Goal: Information Seeking & Learning: Check status

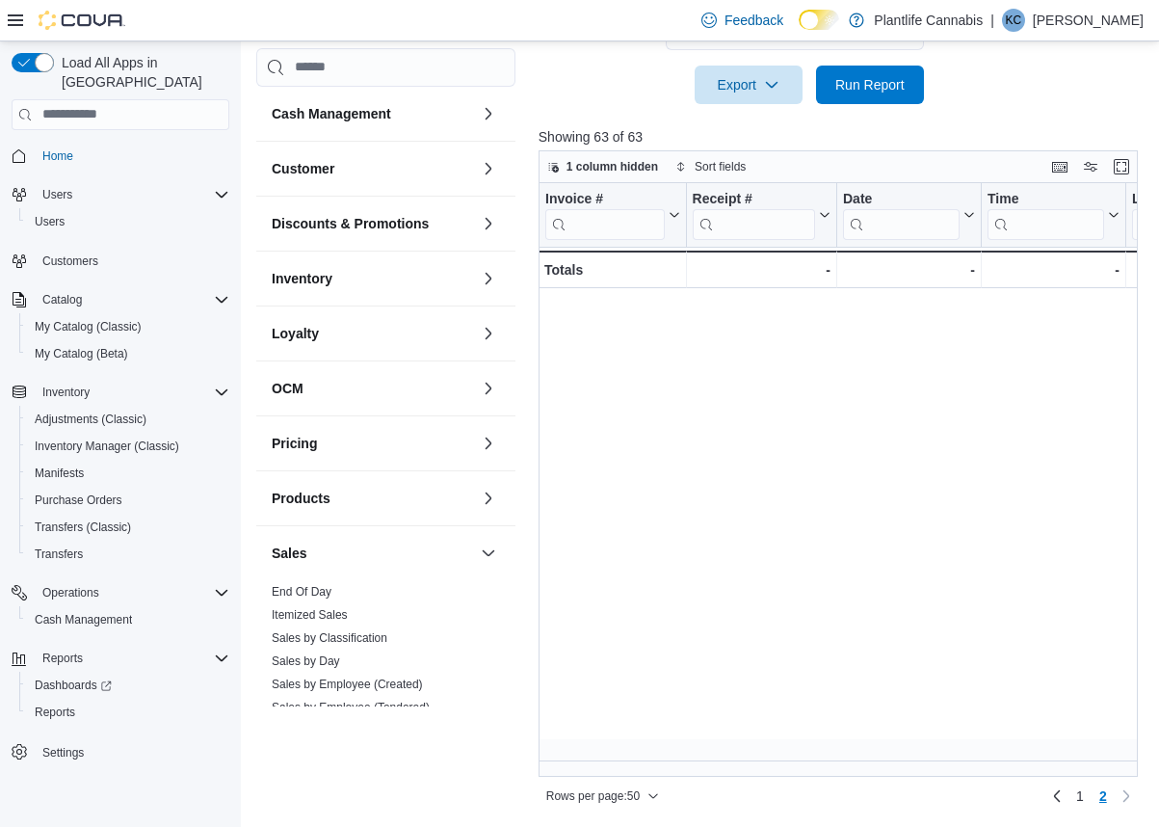
scroll to position [0, 1453]
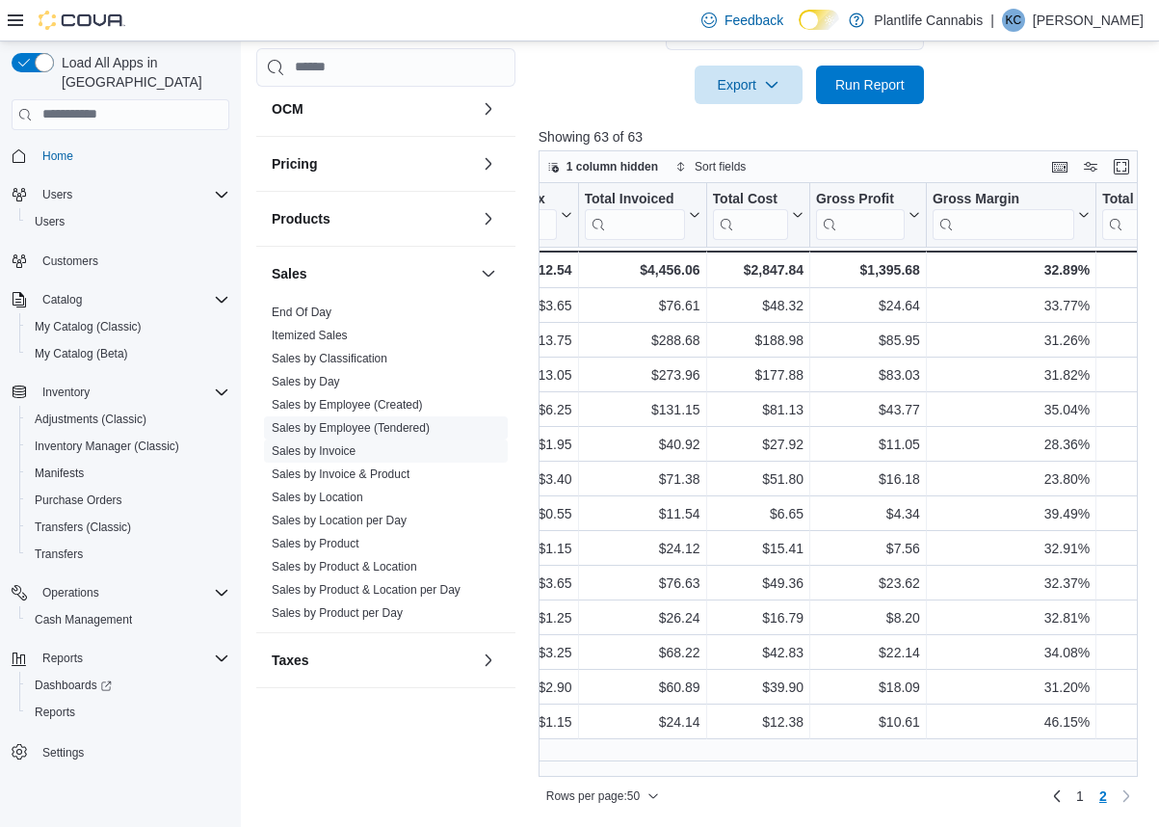
click at [430, 422] on link "Sales by Employee (Tendered)" at bounding box center [351, 427] width 158 height 13
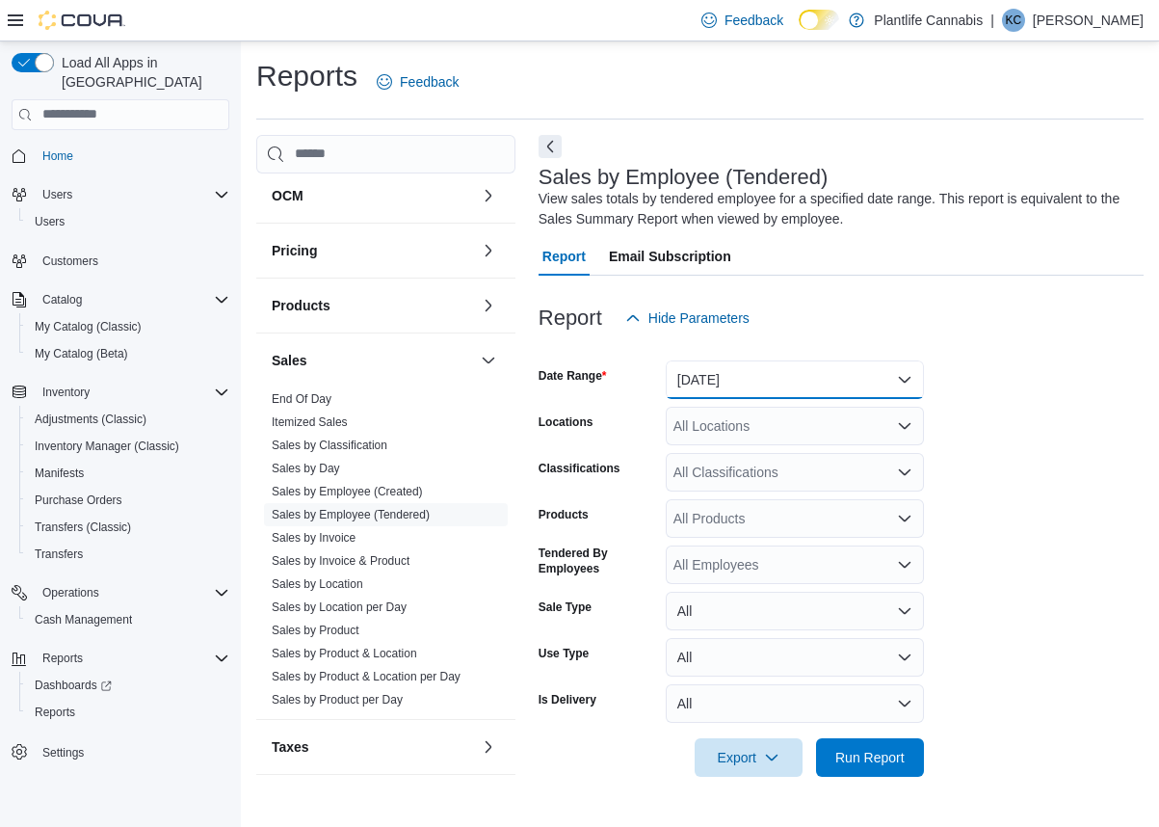
click at [760, 393] on button "[DATE]" at bounding box center [795, 379] width 258 height 39
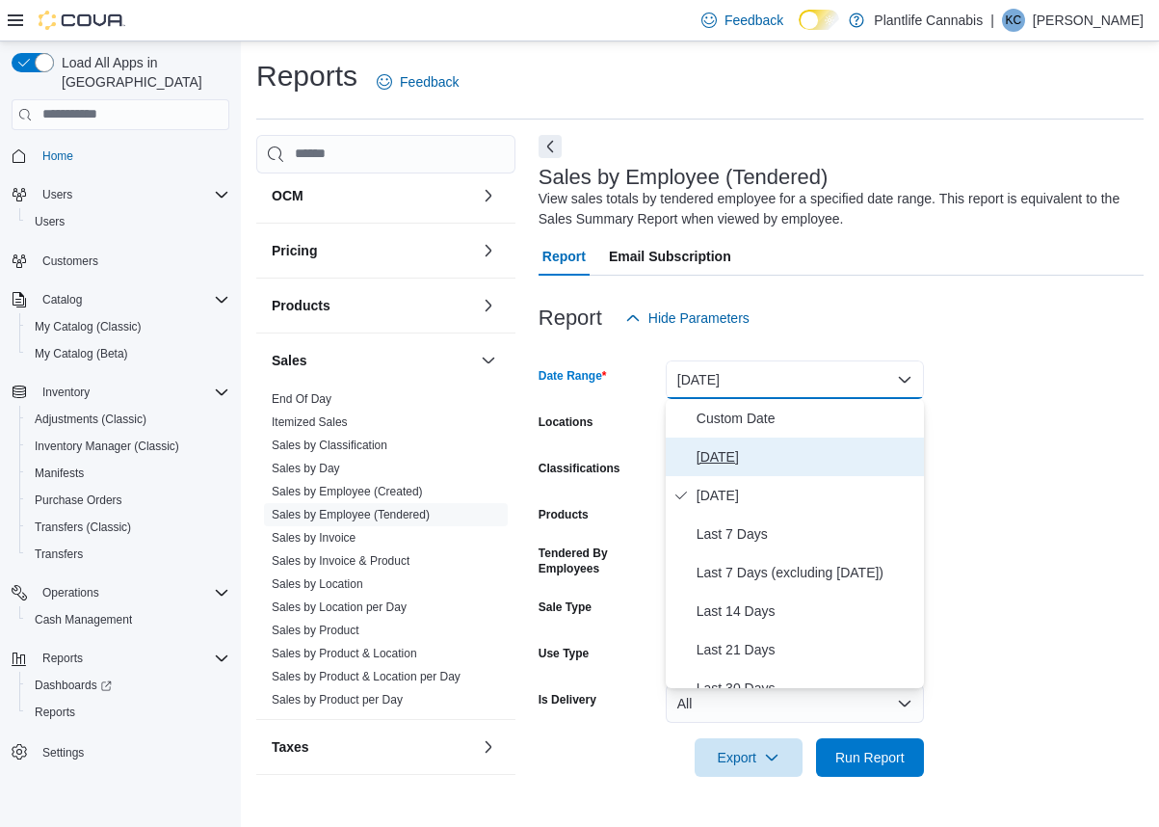
click at [732, 461] on span "[DATE]" at bounding box center [807, 456] width 220 height 23
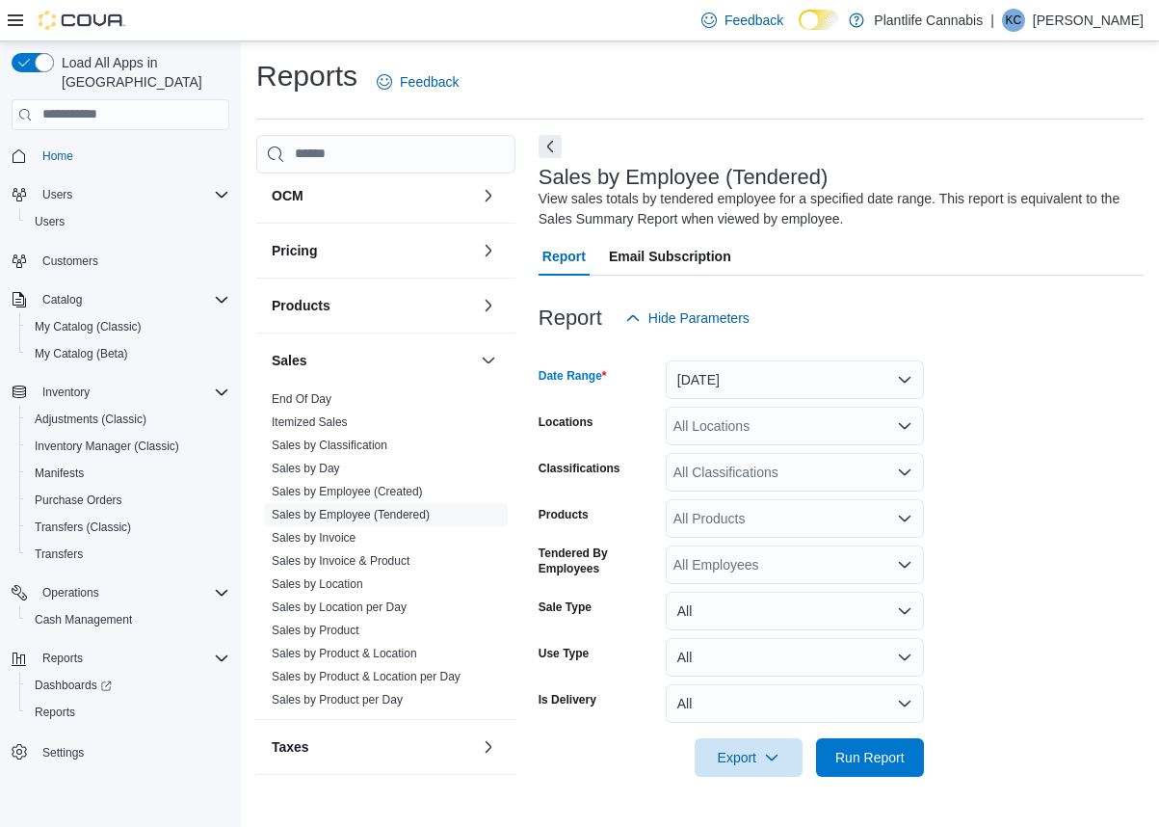
click at [727, 423] on div "All Locations" at bounding box center [795, 426] width 258 height 39
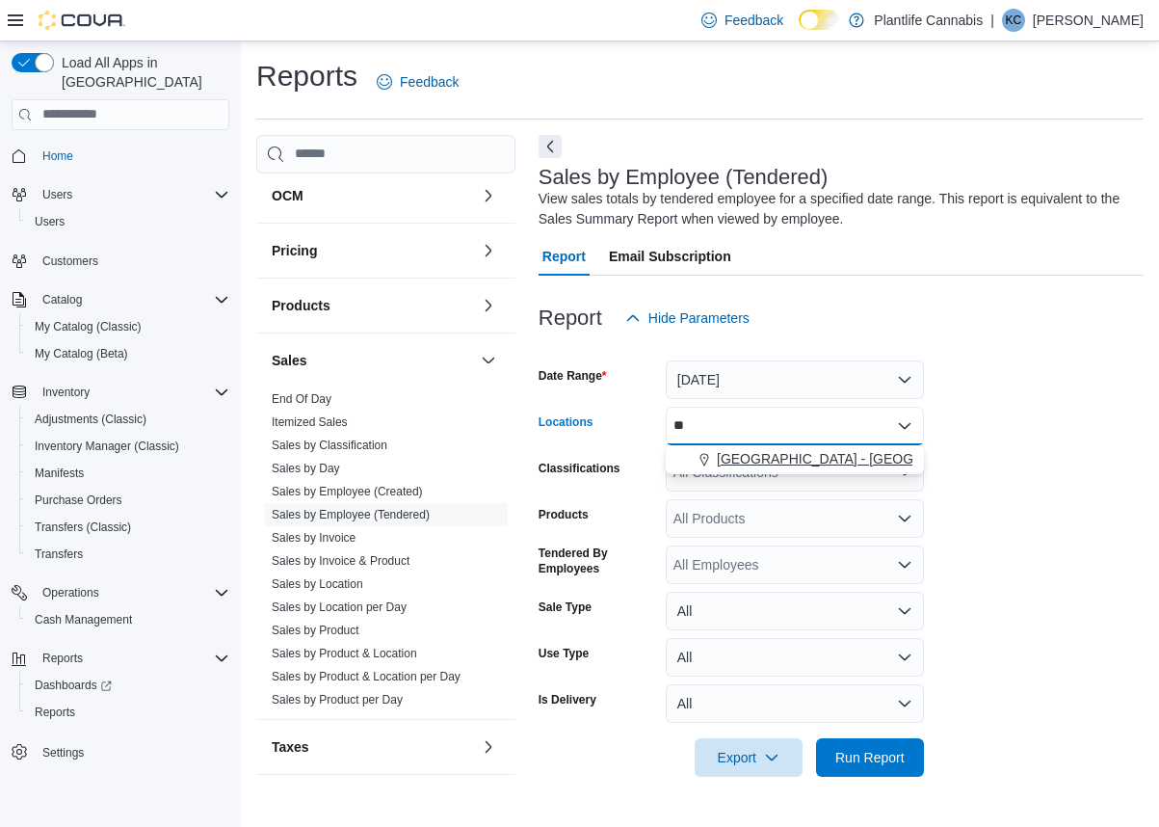
type input "**"
click at [743, 460] on span "[GEOGRAPHIC_DATA] - [GEOGRAPHIC_DATA]" at bounding box center [863, 458] width 293 height 19
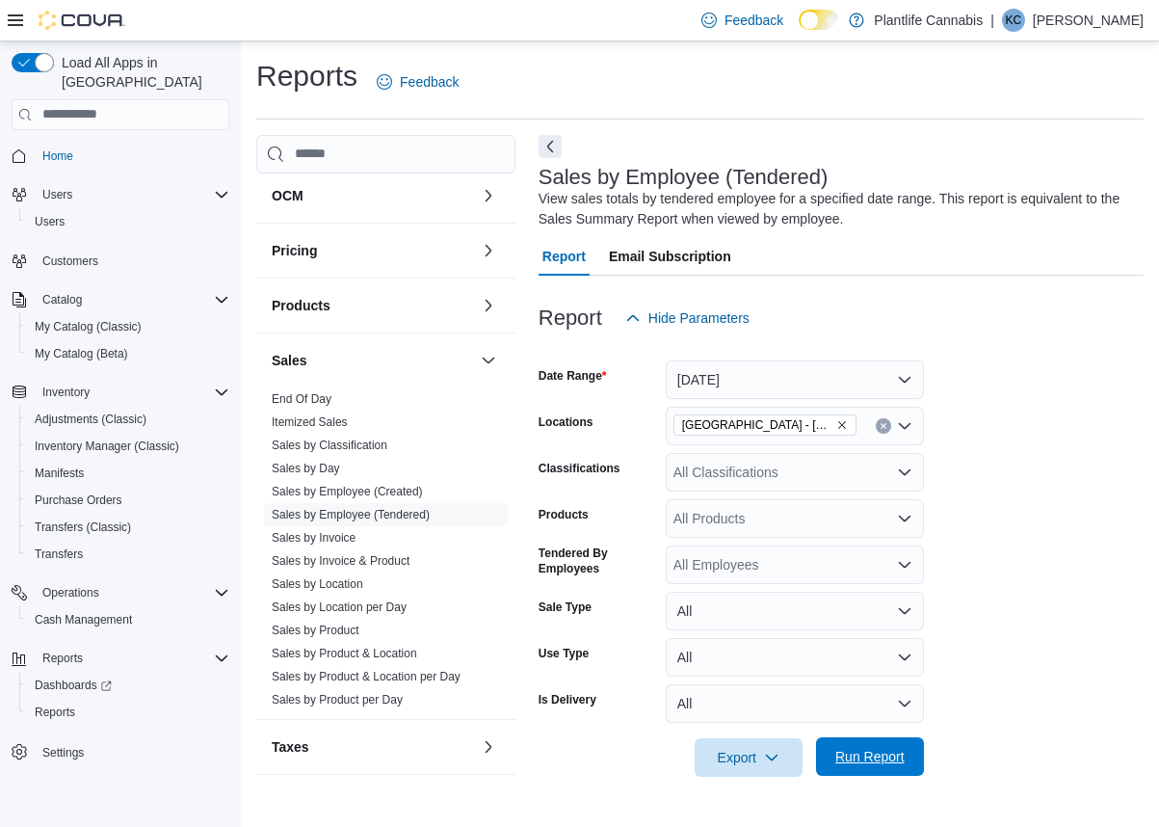
click at [868, 746] on span "Run Report" at bounding box center [870, 756] width 85 height 39
click at [794, 463] on div "All Classifications" at bounding box center [795, 472] width 258 height 39
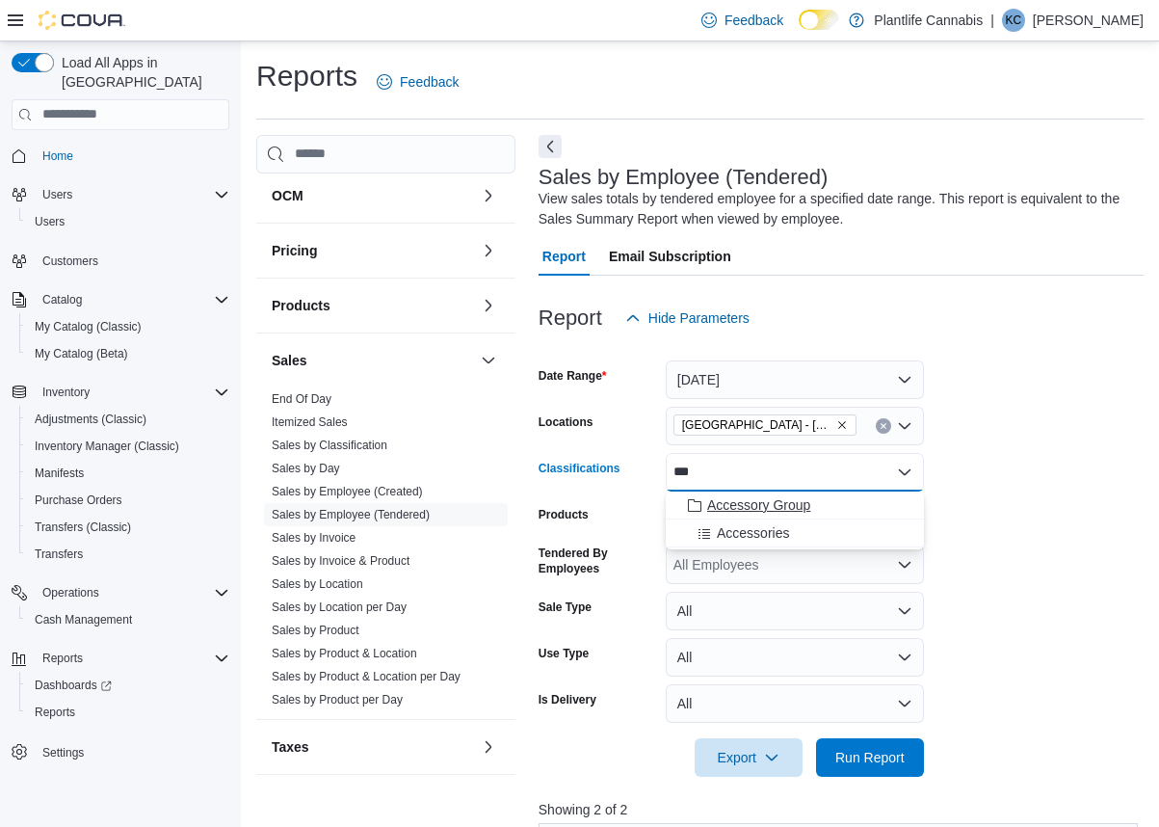
type input "***"
click at [808, 505] on span "Accessory Group" at bounding box center [758, 504] width 103 height 19
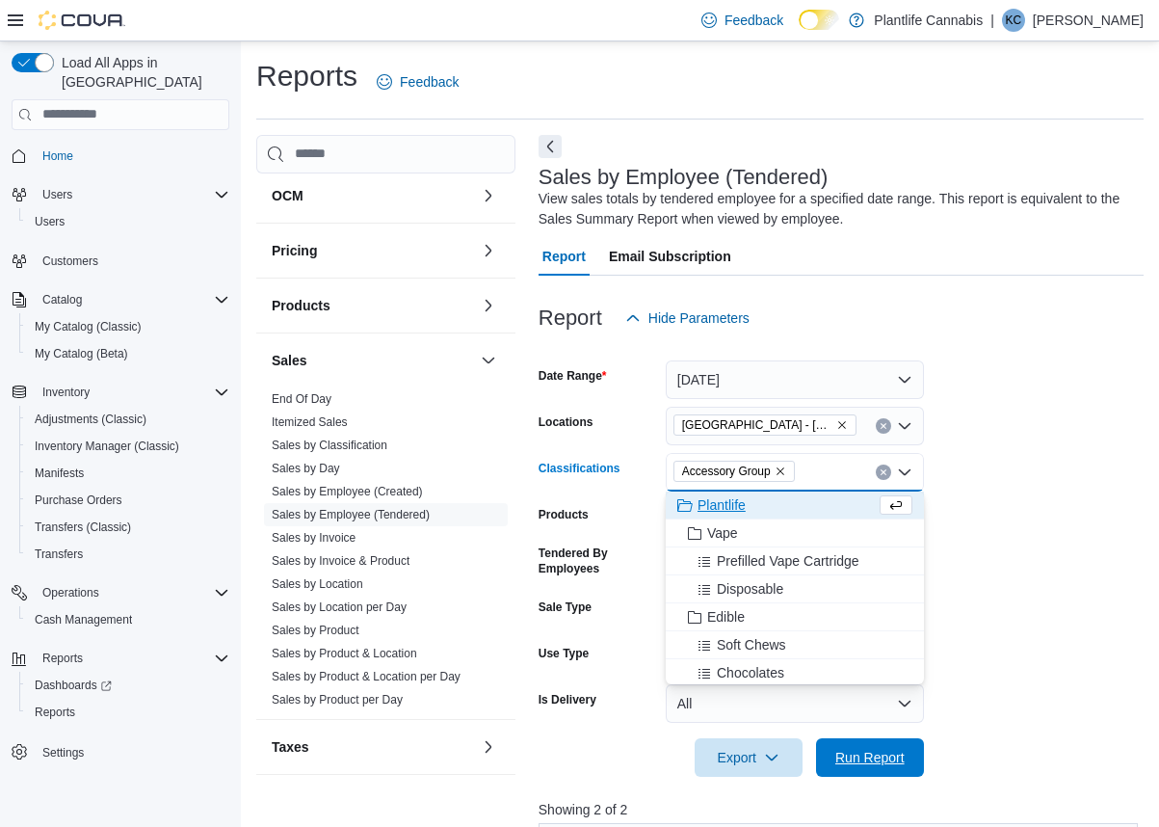
drag, startPoint x: 900, startPoint y: 762, endPoint x: 949, endPoint y: 627, distance: 143.6
click at [898, 760] on span "Run Report" at bounding box center [869, 757] width 69 height 19
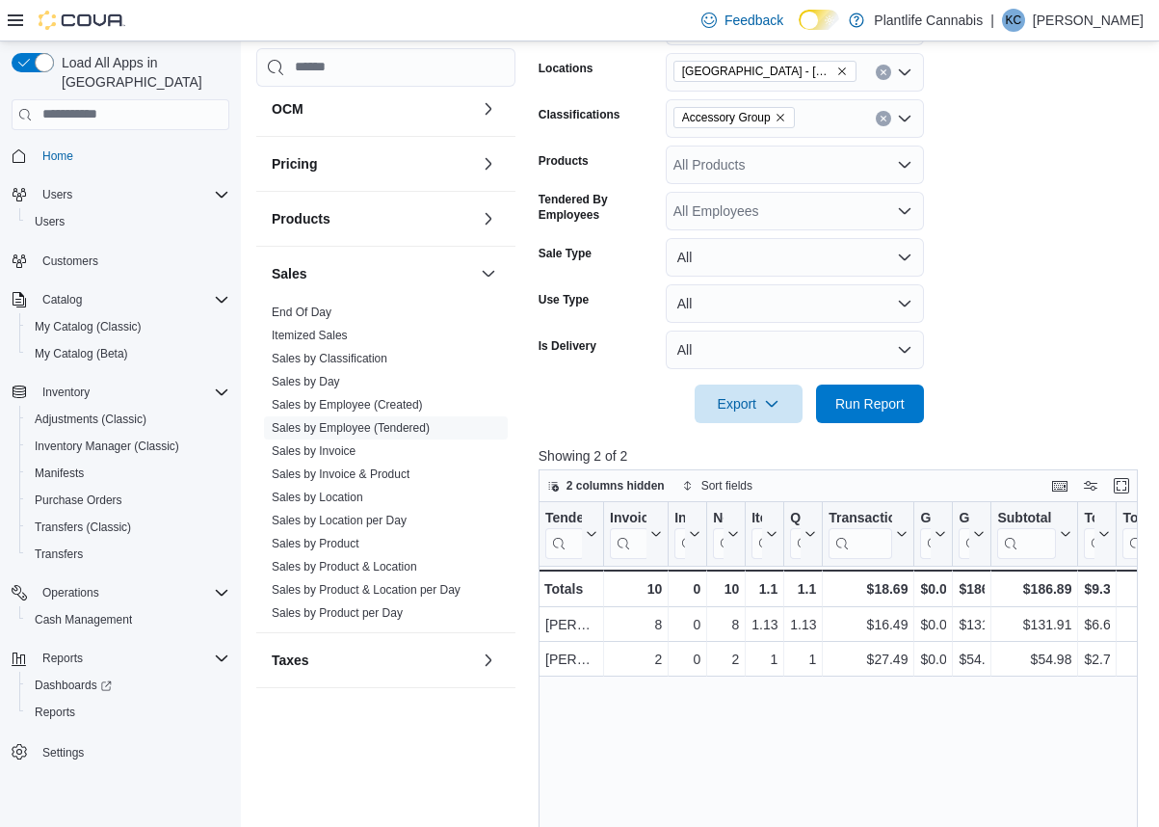
scroll to position [329, 0]
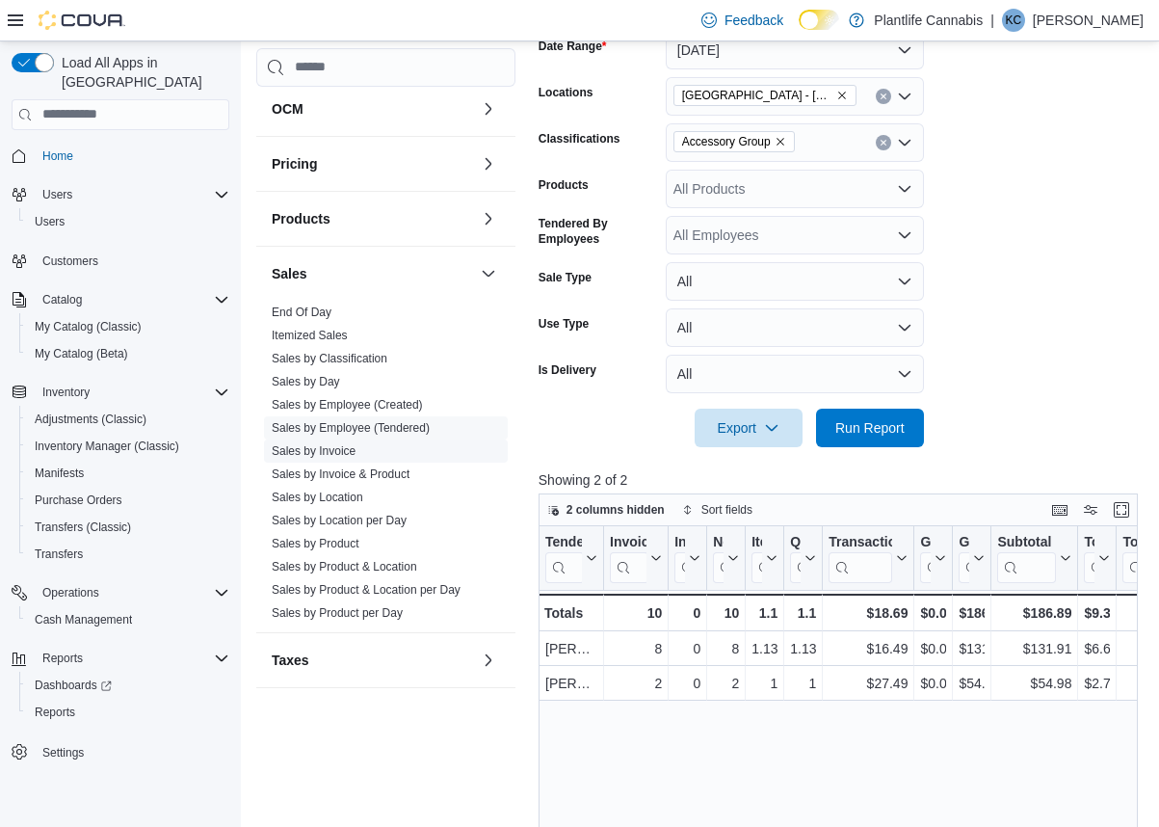
click at [331, 449] on link "Sales by Invoice" at bounding box center [314, 450] width 84 height 13
click at [331, 365] on link "Sales by Classification" at bounding box center [330, 358] width 116 height 13
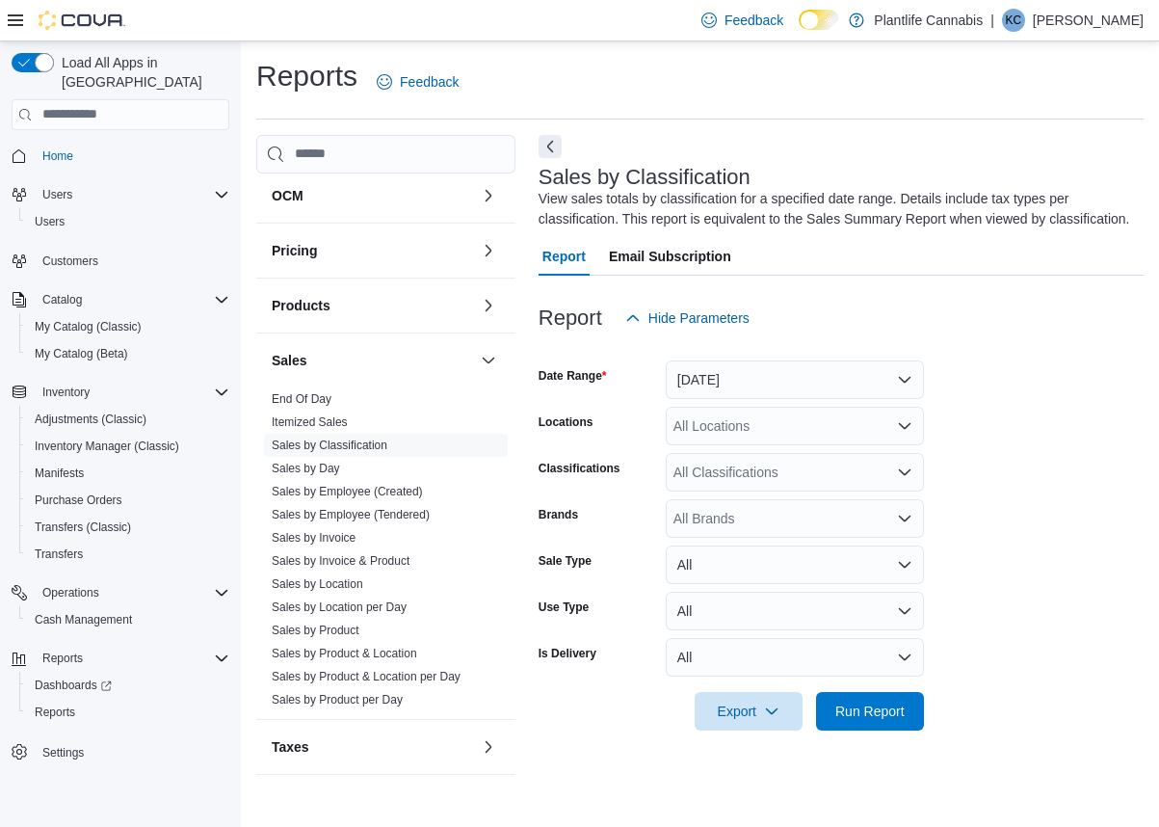
click at [804, 360] on div at bounding box center [841, 348] width 605 height 23
click at [777, 419] on form "Date Range [DATE] Locations All Locations Classifications All Classifications B…" at bounding box center [841, 533] width 605 height 393
click at [775, 399] on button "[DATE]" at bounding box center [795, 379] width 258 height 39
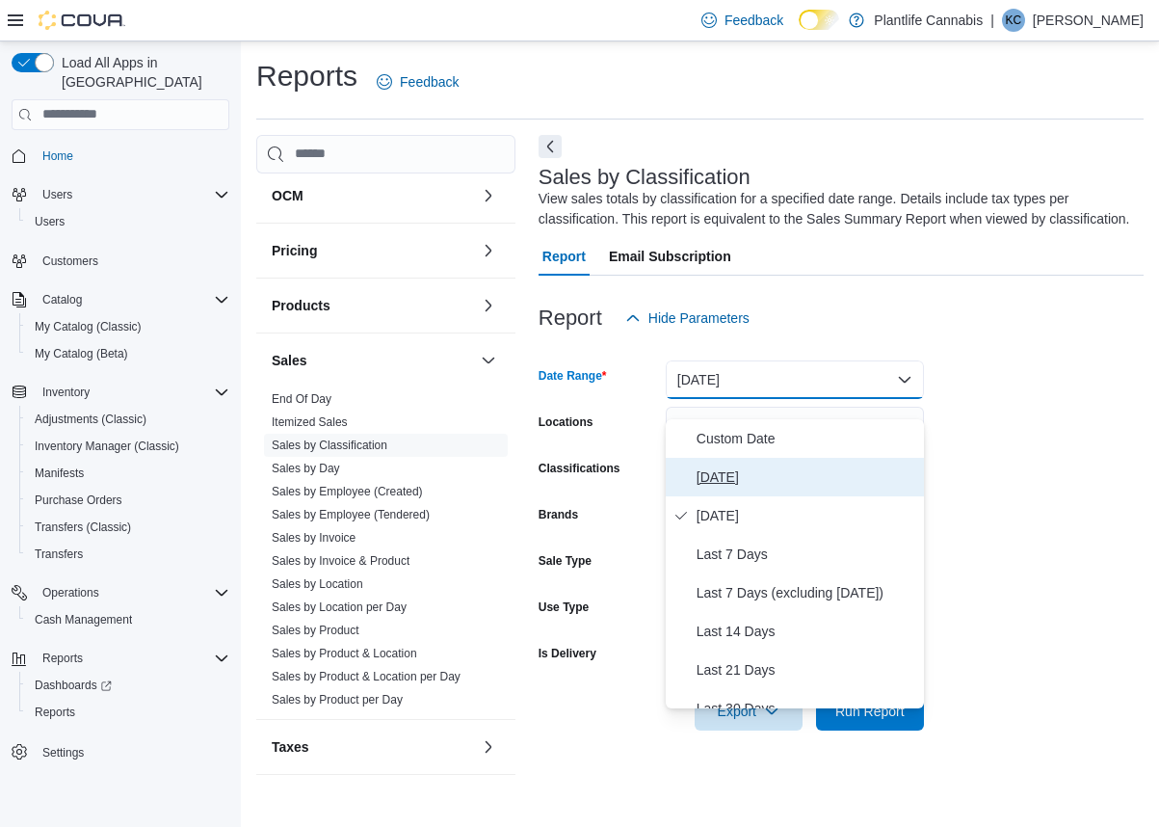
click at [725, 475] on span "[DATE]" at bounding box center [807, 476] width 220 height 23
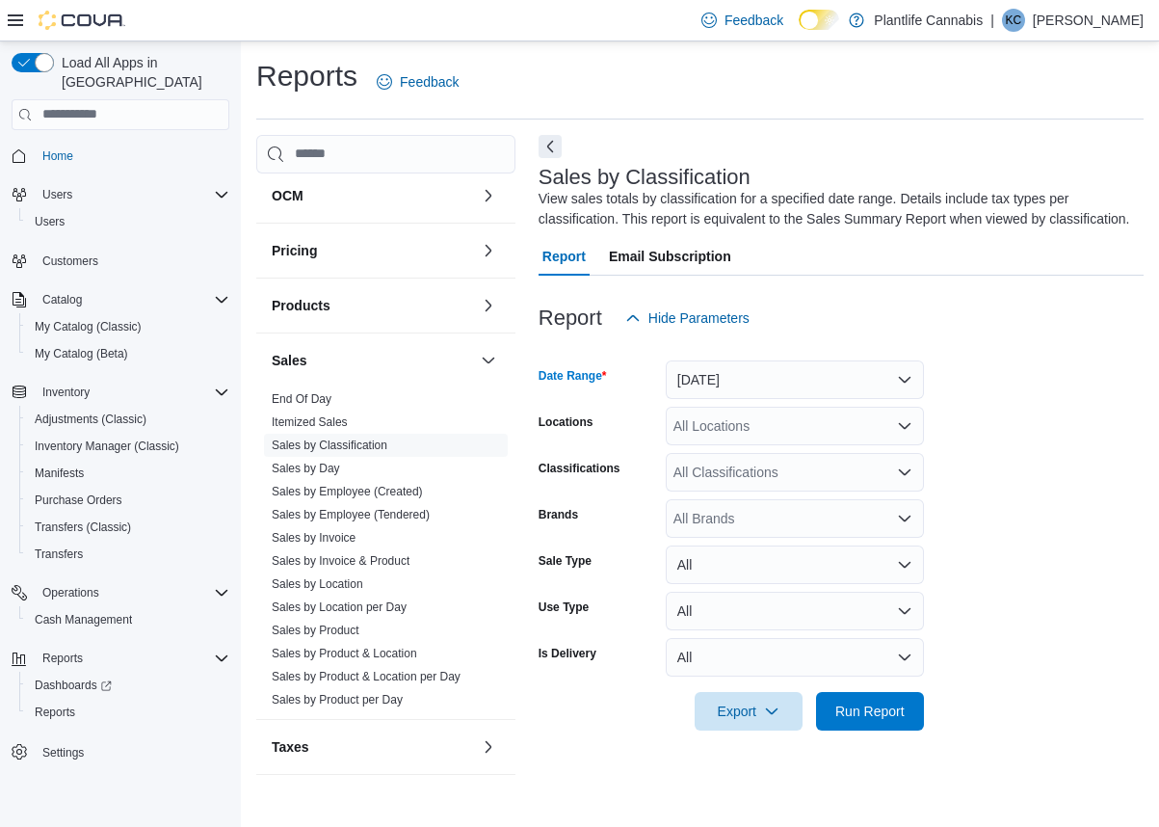
click at [719, 445] on div "All Locations" at bounding box center [795, 426] width 258 height 39
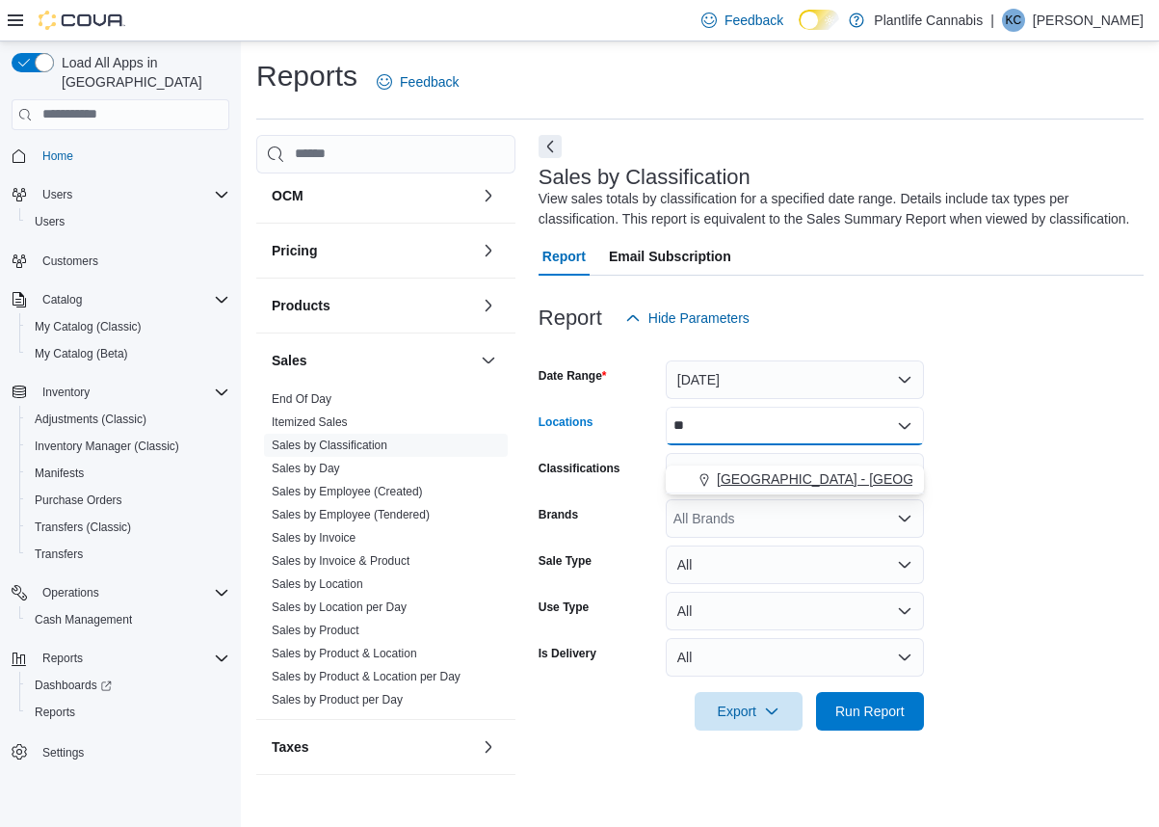
type input "**"
click at [773, 484] on span "[GEOGRAPHIC_DATA] - [GEOGRAPHIC_DATA]" at bounding box center [863, 478] width 293 height 19
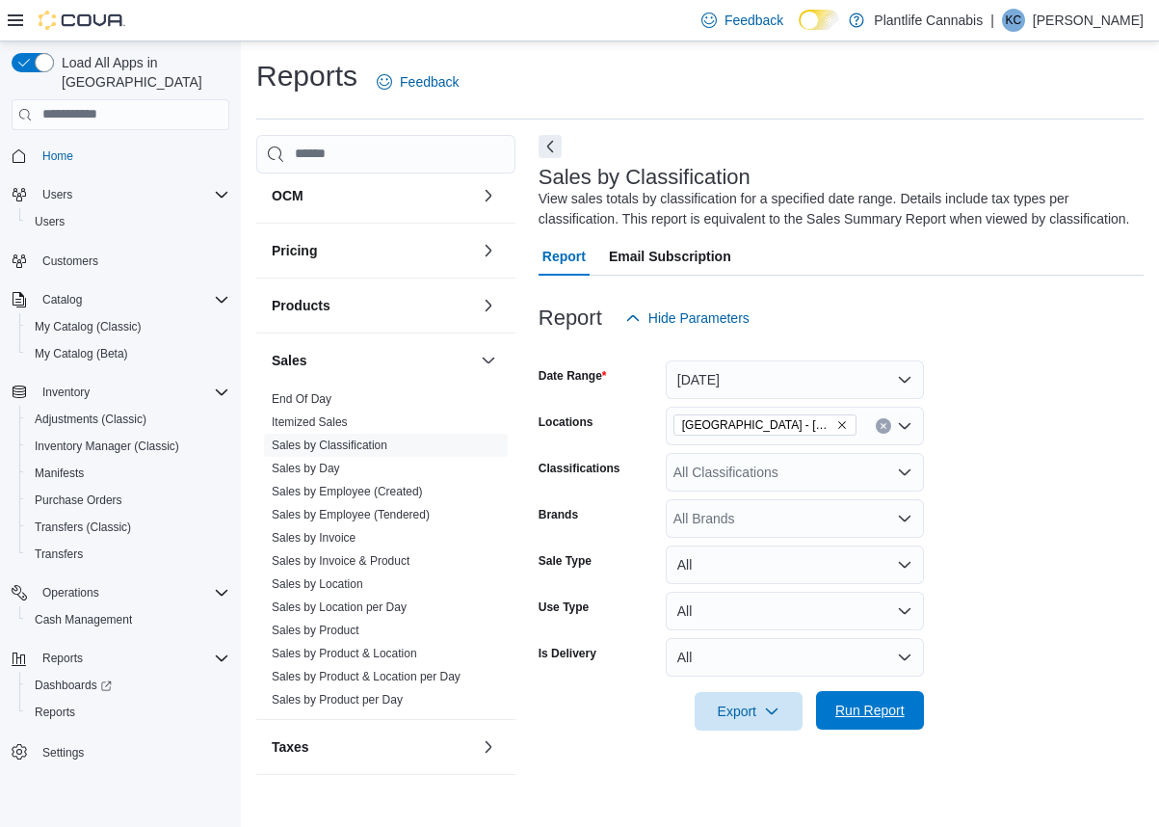
click at [887, 718] on span "Run Report" at bounding box center [870, 710] width 85 height 39
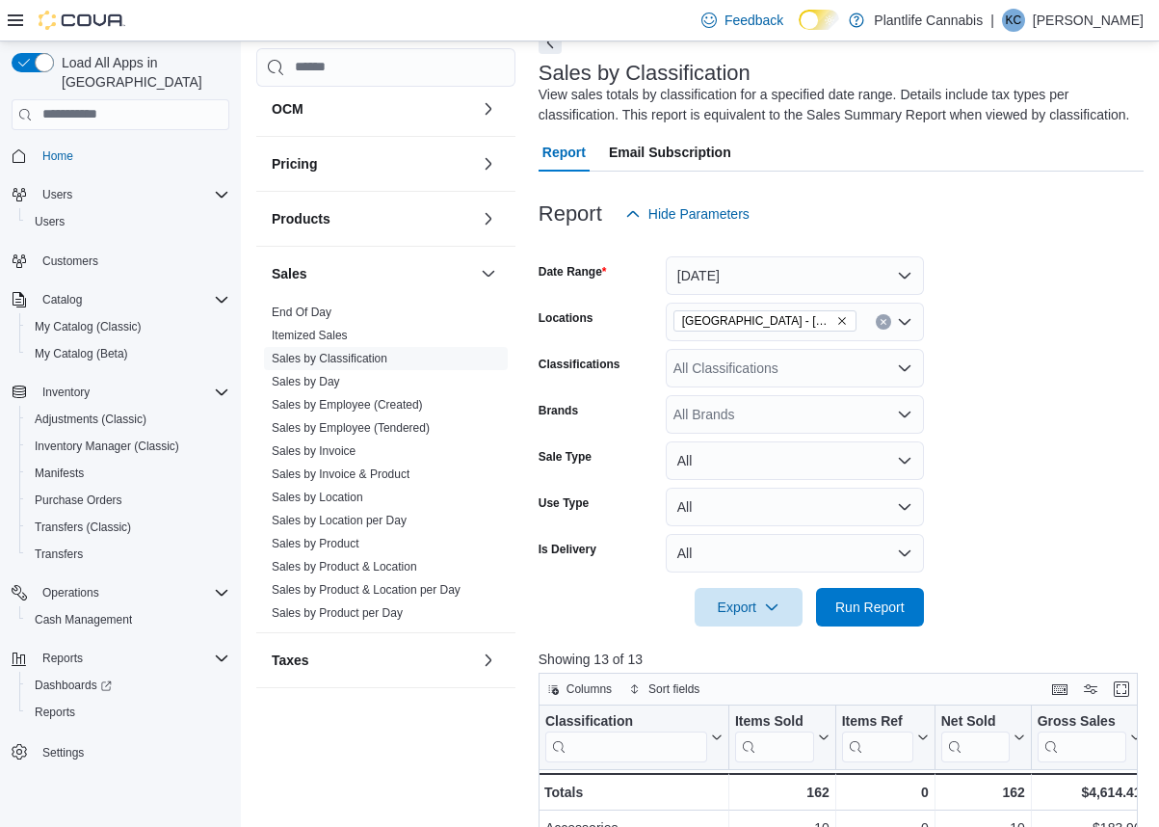
scroll to position [102, 0]
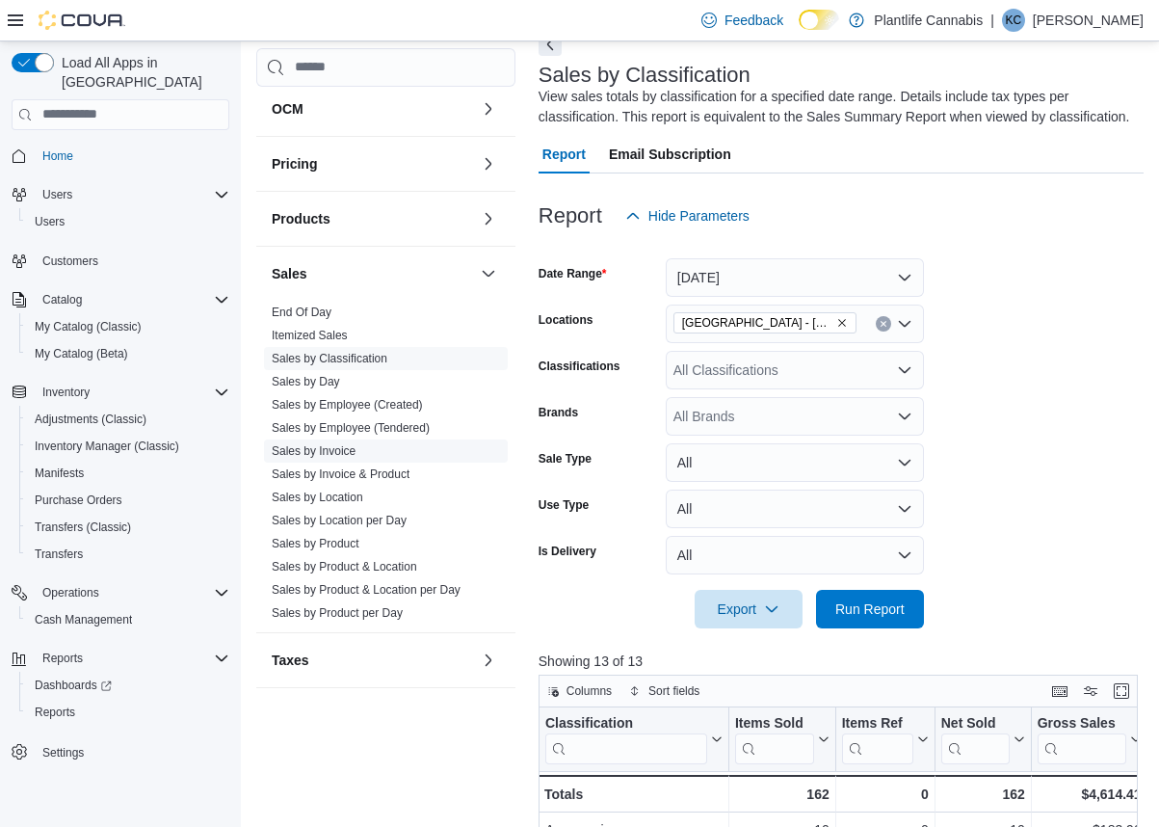
click at [351, 451] on link "Sales by Invoice" at bounding box center [314, 450] width 84 height 13
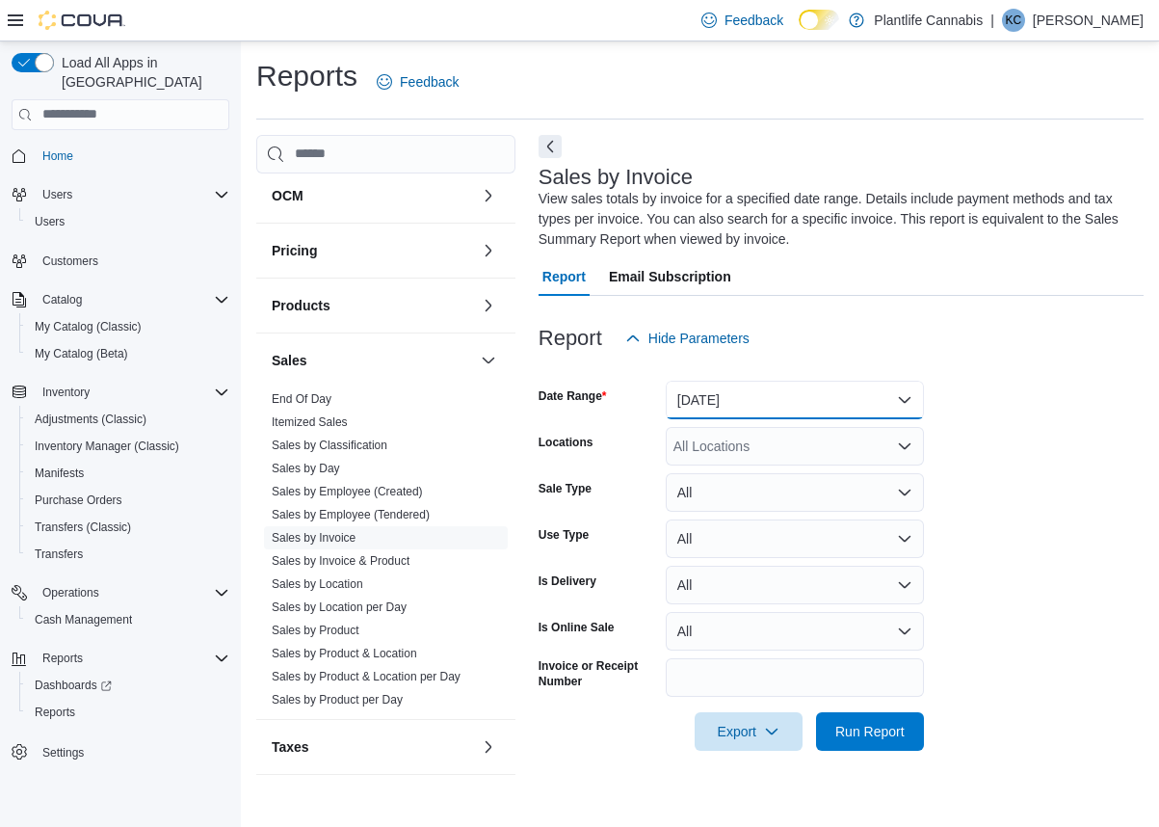
click at [690, 408] on button "[DATE]" at bounding box center [795, 400] width 258 height 39
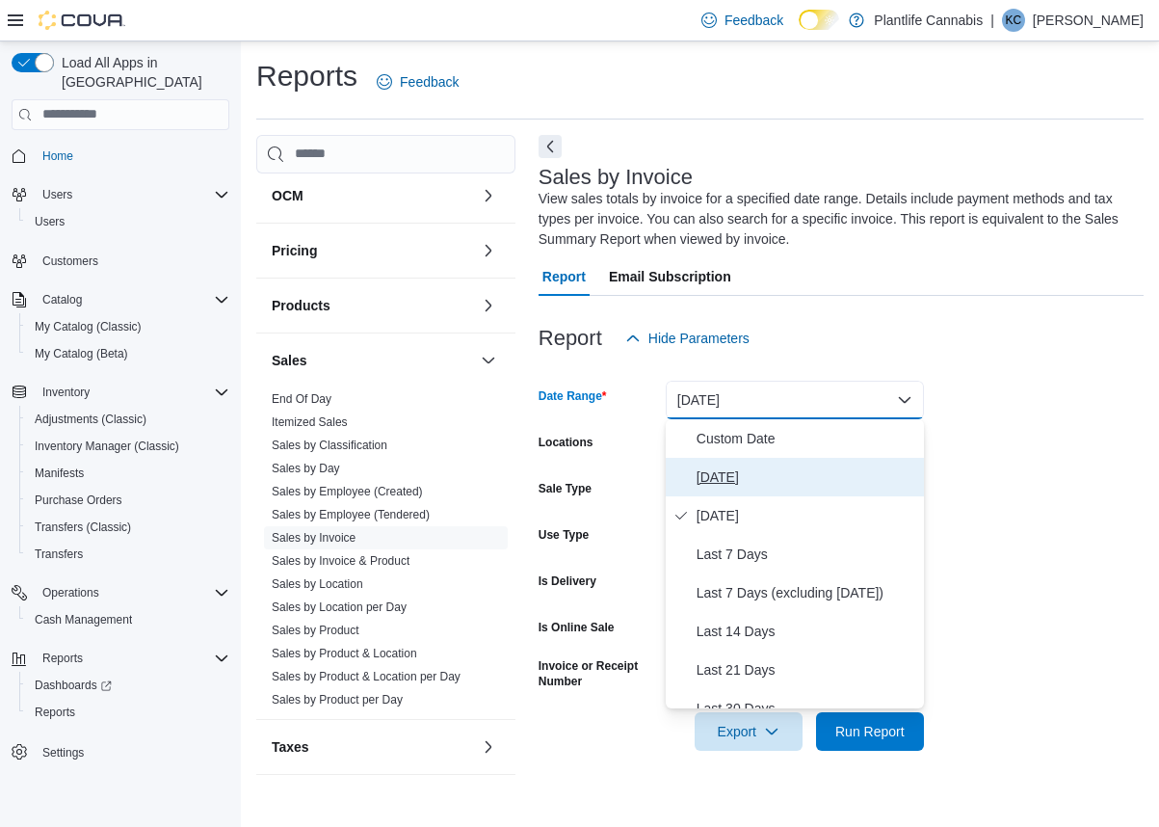
click at [715, 473] on span "[DATE]" at bounding box center [807, 476] width 220 height 23
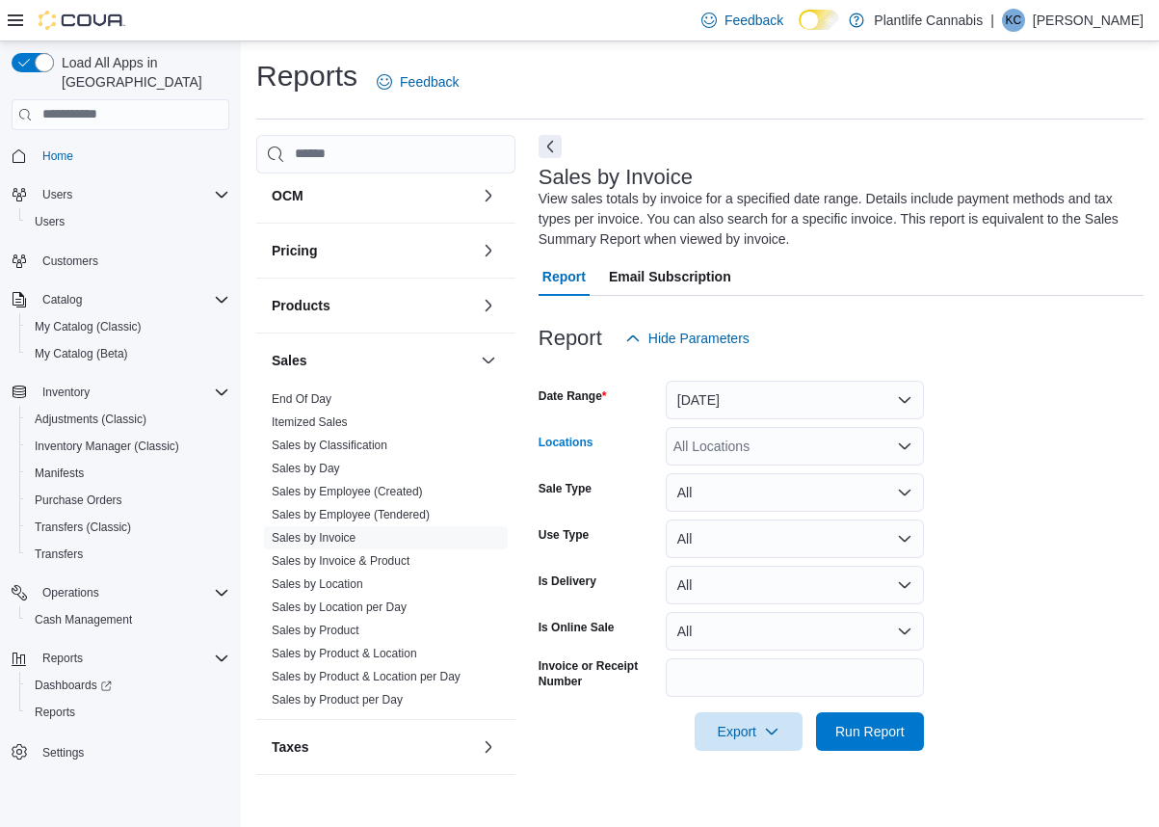
click at [716, 445] on div "All Locations" at bounding box center [795, 446] width 258 height 39
type input "**"
click at [750, 482] on span "[GEOGRAPHIC_DATA] - [GEOGRAPHIC_DATA]" at bounding box center [863, 478] width 293 height 19
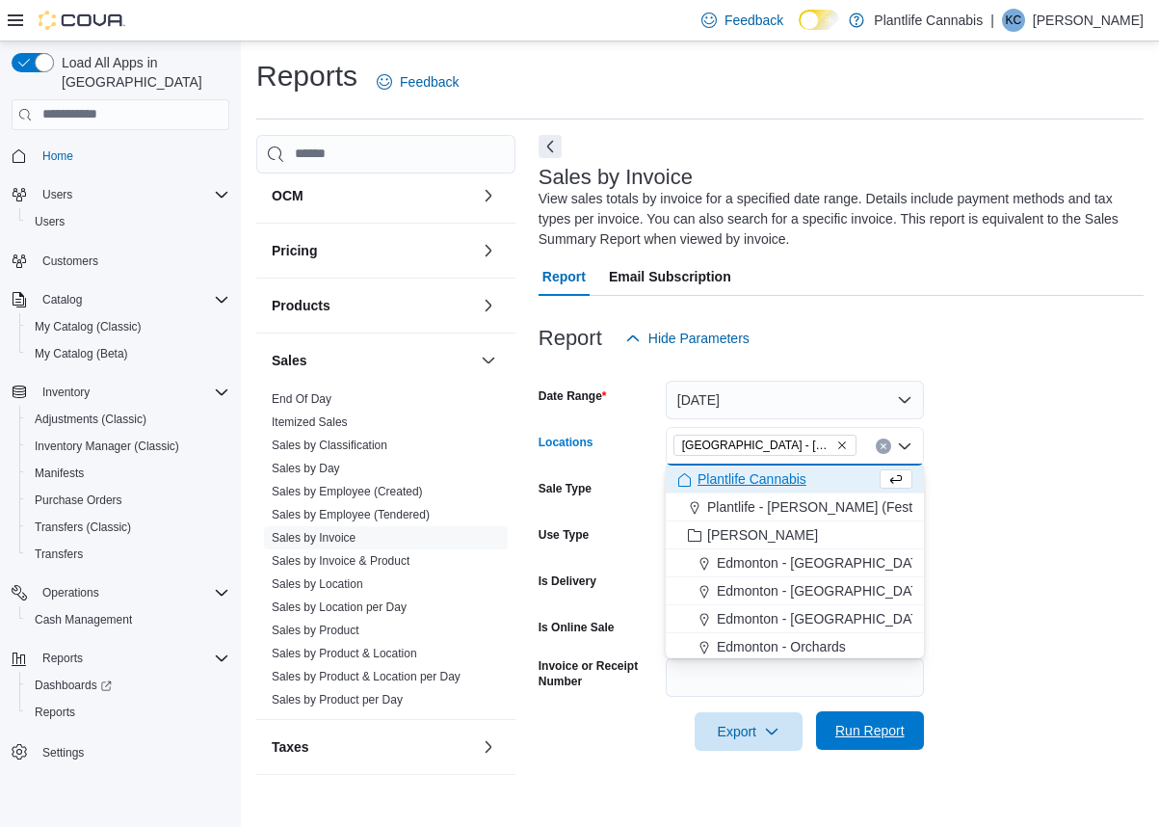
drag, startPoint x: 889, startPoint y: 725, endPoint x: 1068, endPoint y: 482, distance: 302.5
click at [888, 725] on span "Run Report" at bounding box center [869, 730] width 69 height 19
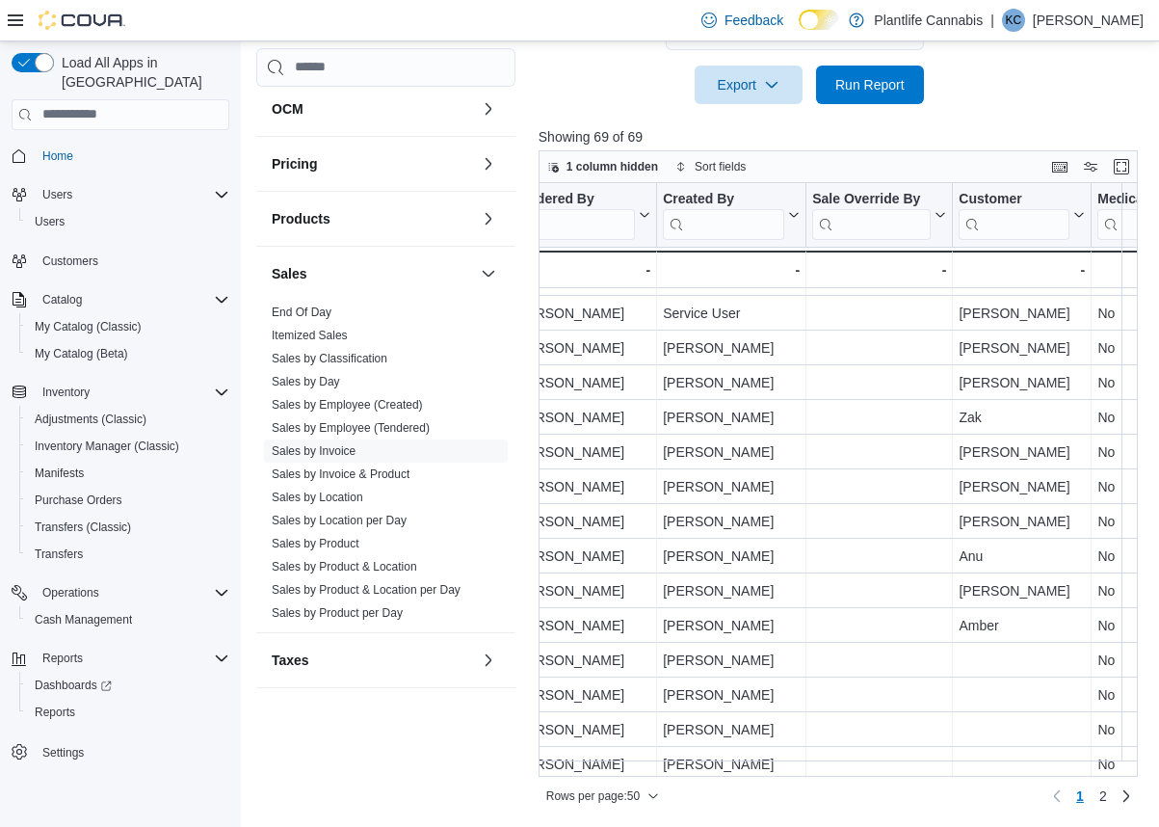
scroll to position [1261, 2652]
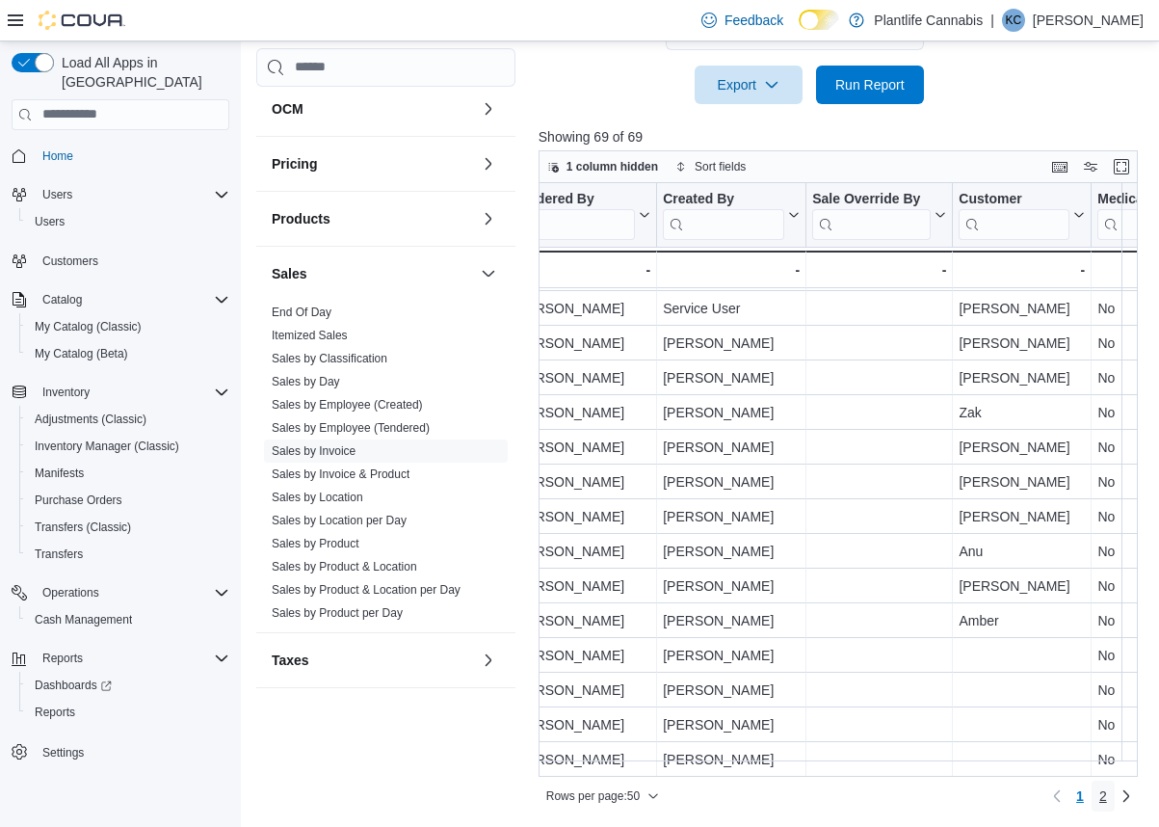
click at [1101, 788] on span "2" at bounding box center [1103, 795] width 8 height 19
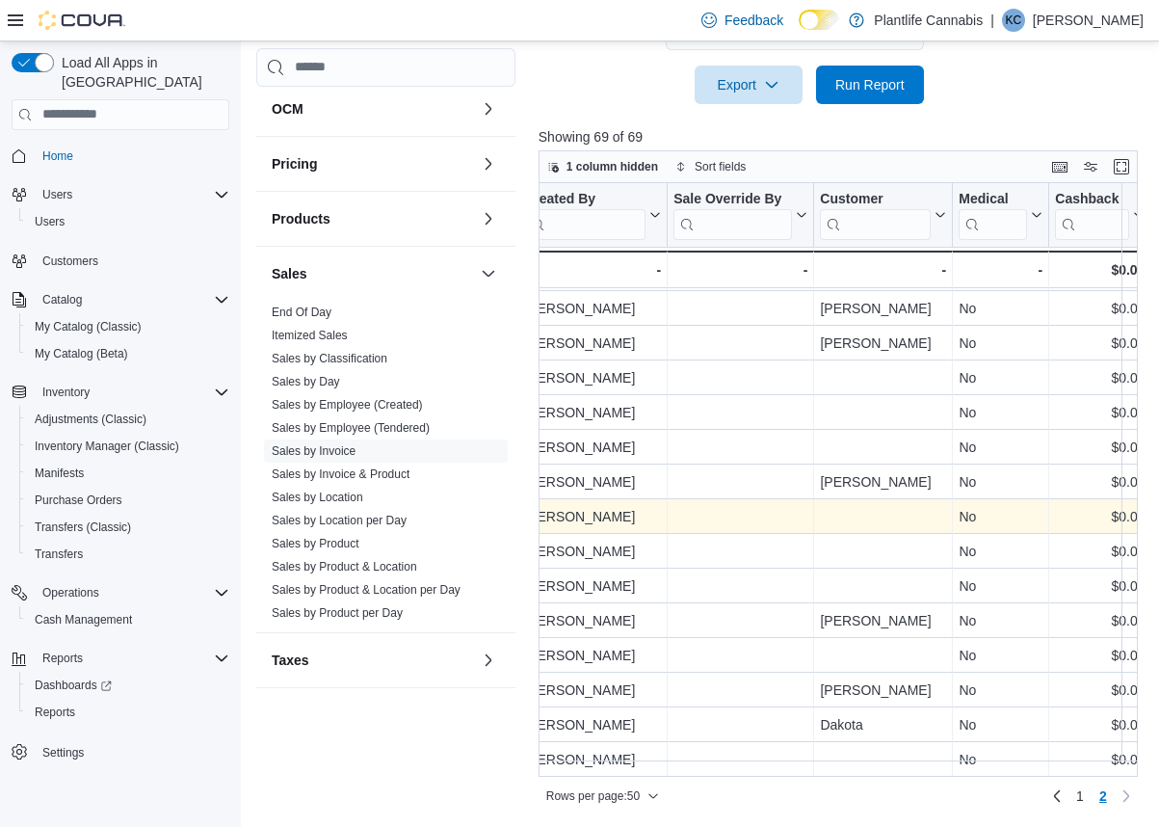
scroll to position [186, 2791]
